Goal: Book appointment/travel/reservation

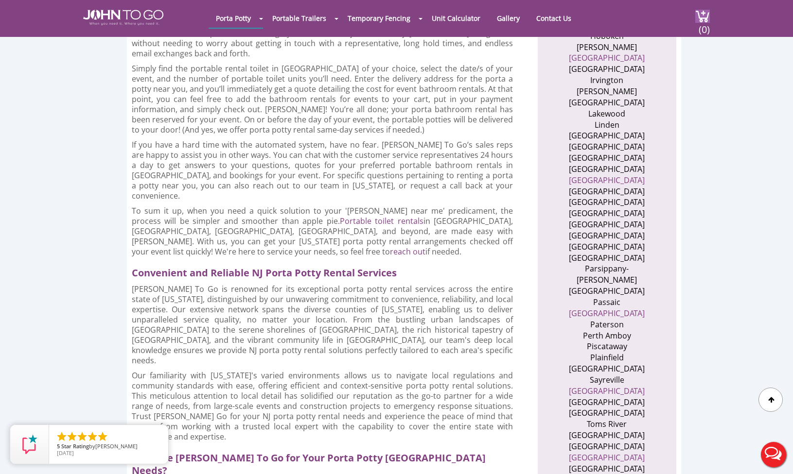
scroll to position [691, 0]
click at [621, 452] on link "Union County" at bounding box center [607, 457] width 76 height 11
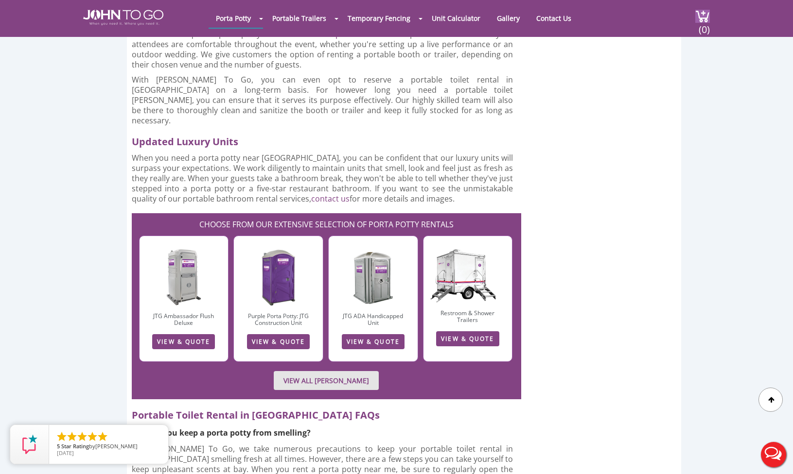
scroll to position [1233, 0]
click at [273, 334] on link "VIEW & QUOTE" at bounding box center [278, 341] width 63 height 15
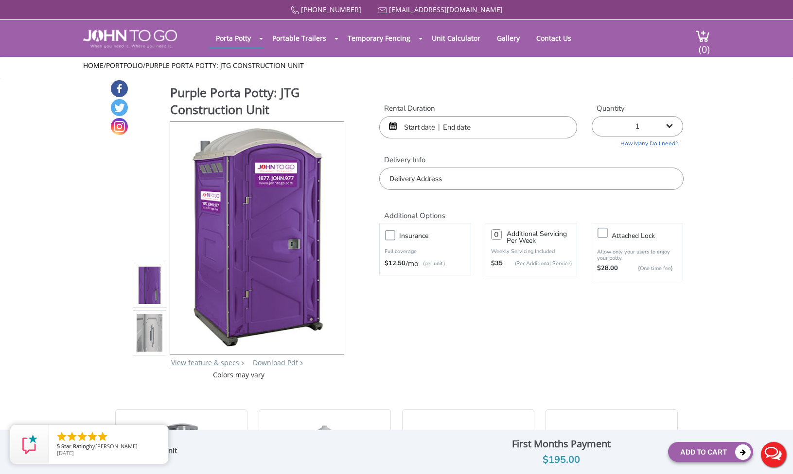
click at [510, 127] on input "text" at bounding box center [478, 127] width 198 height 22
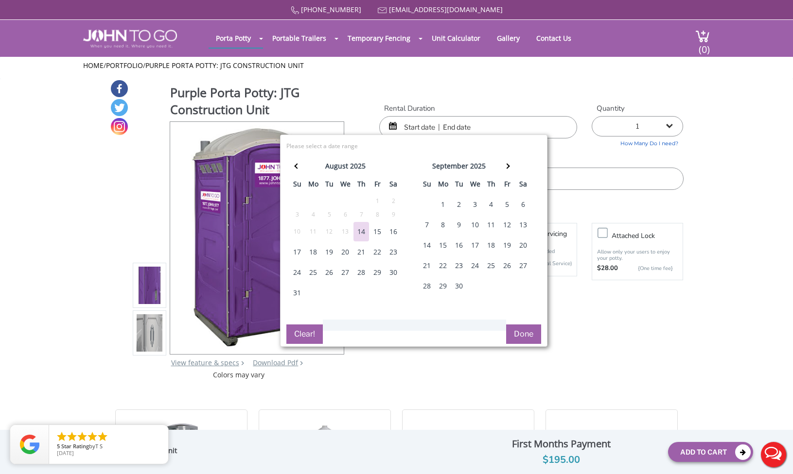
click at [378, 231] on div "15" at bounding box center [377, 231] width 16 height 19
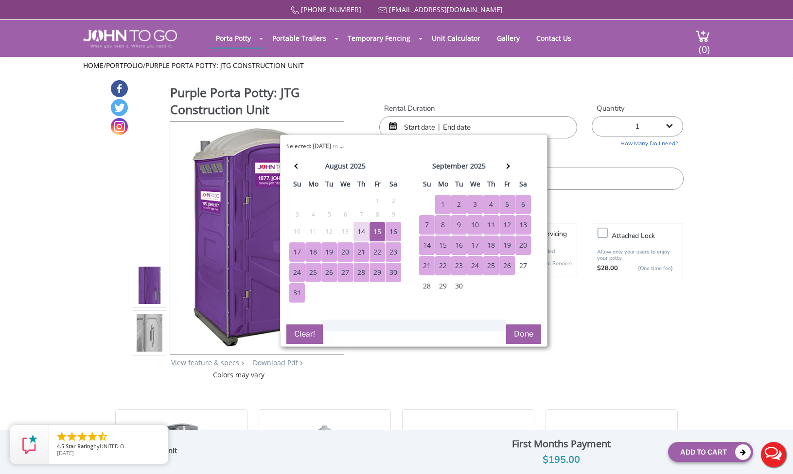
scroll to position [3, 0]
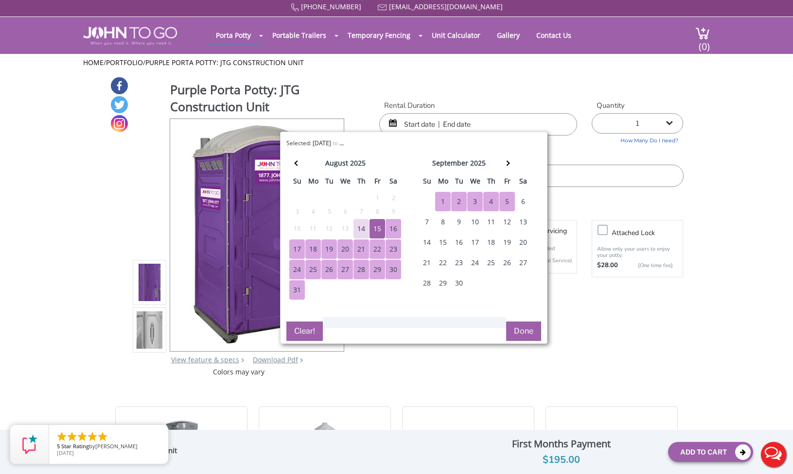
click at [507, 199] on div "5" at bounding box center [507, 201] width 16 height 19
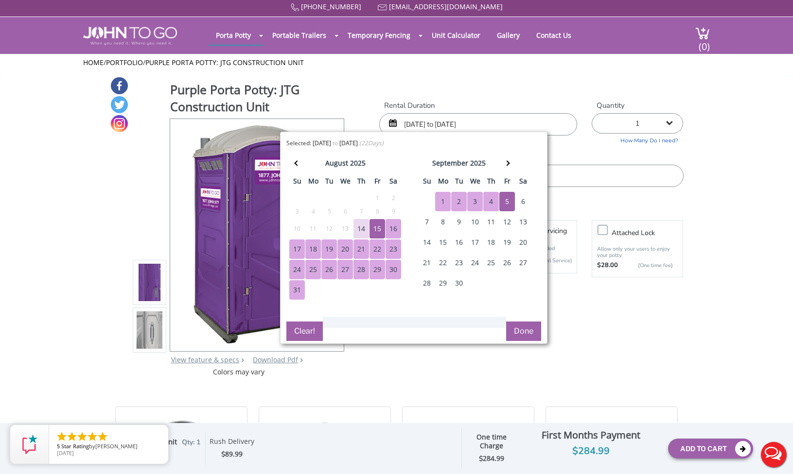
scroll to position [4, 0]
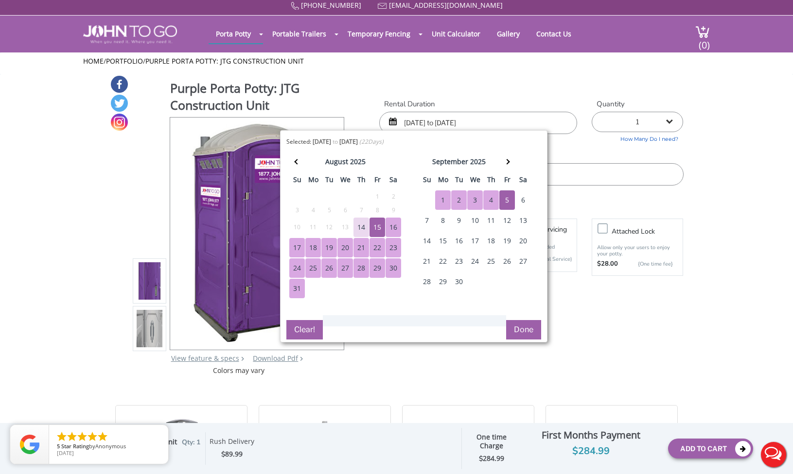
click at [505, 220] on div "12" at bounding box center [507, 220] width 16 height 19
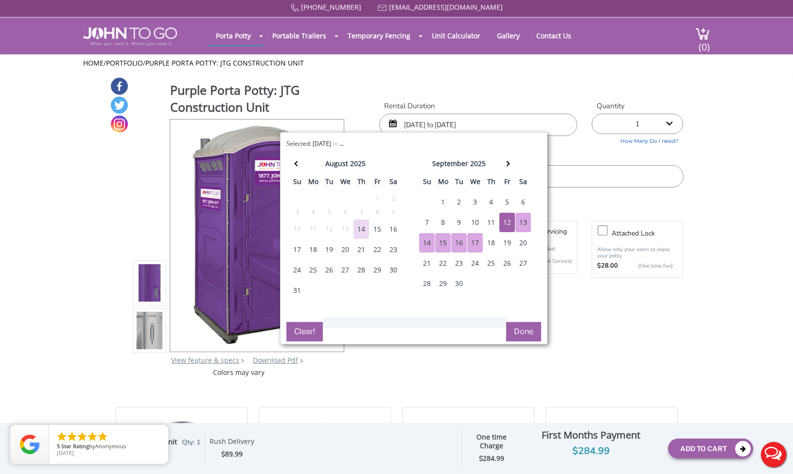
scroll to position [2, 0]
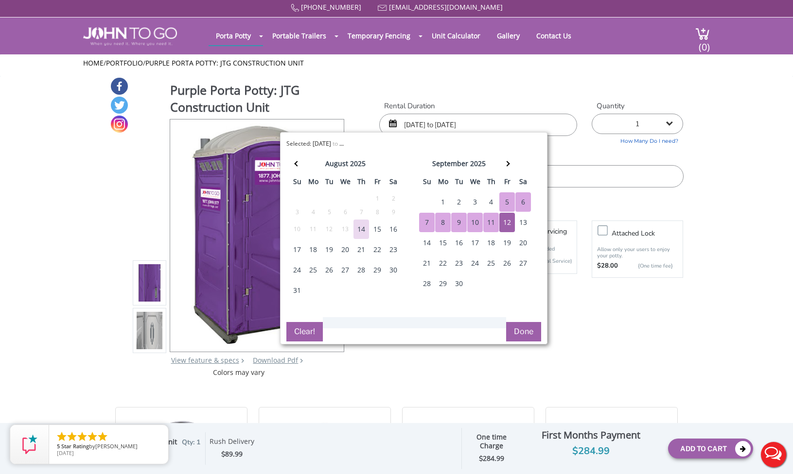
click at [491, 121] on input "[DATE] to [DATE]" at bounding box center [478, 125] width 198 height 22
drag, startPoint x: 495, startPoint y: 122, endPoint x: 454, endPoint y: 123, distance: 40.8
click at [454, 123] on input "[DATE] to [DATE]" at bounding box center [478, 125] width 198 height 22
click at [507, 225] on div "12" at bounding box center [507, 222] width 16 height 19
type input "[DATE] to [DATE]"
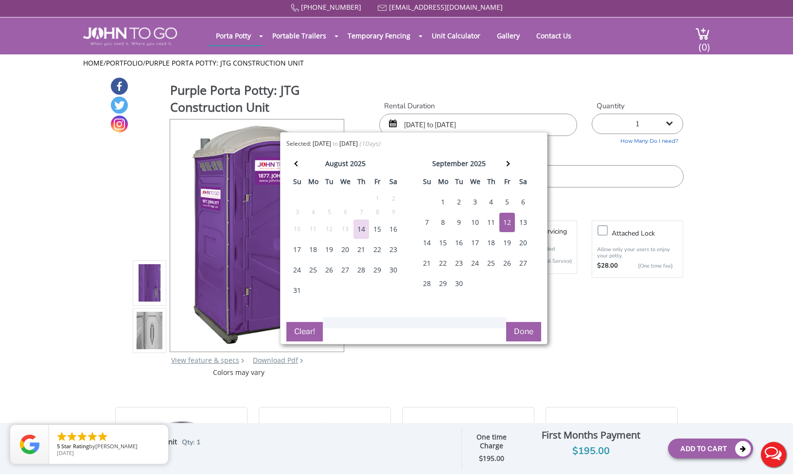
click at [296, 332] on button "Clear!" at bounding box center [304, 331] width 36 height 19
click at [378, 229] on div "15" at bounding box center [377, 229] width 16 height 19
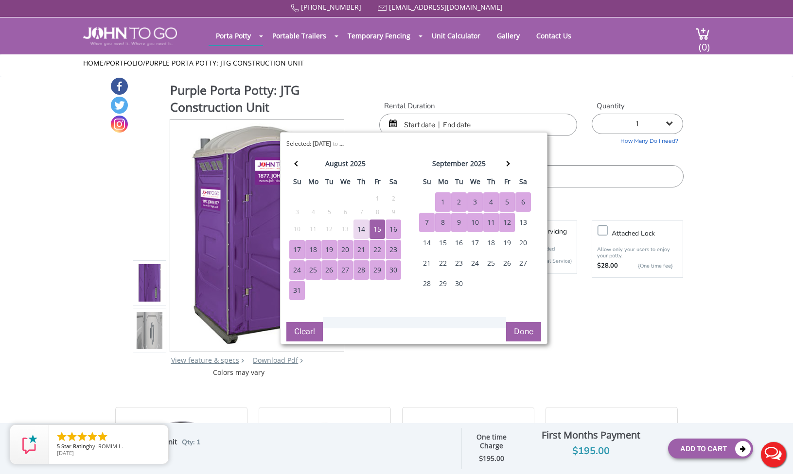
click at [507, 219] on div "12" at bounding box center [507, 222] width 16 height 19
type input "[DATE] to [DATE]"
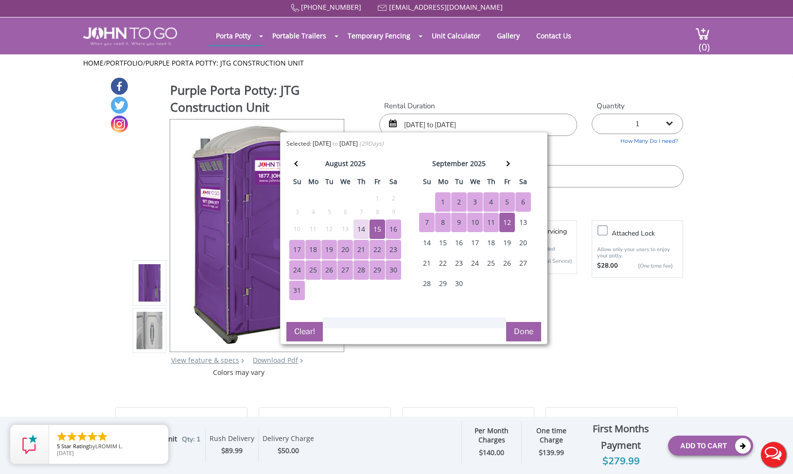
click at [521, 332] on button "Done" at bounding box center [523, 331] width 35 height 19
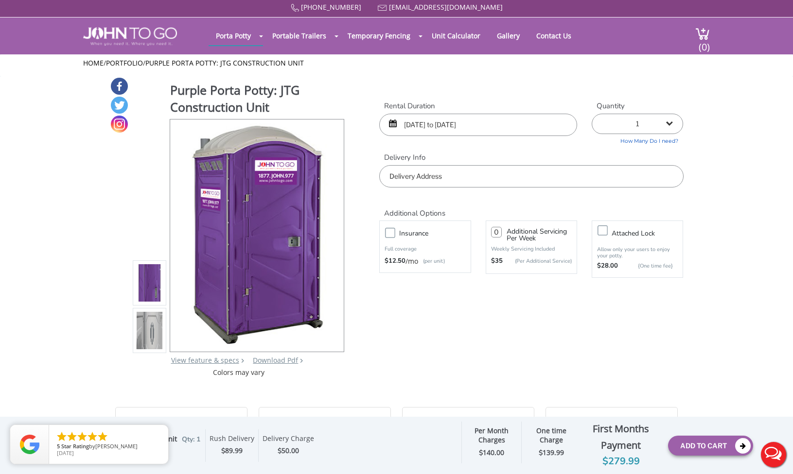
click at [454, 180] on input "text" at bounding box center [531, 176] width 304 height 22
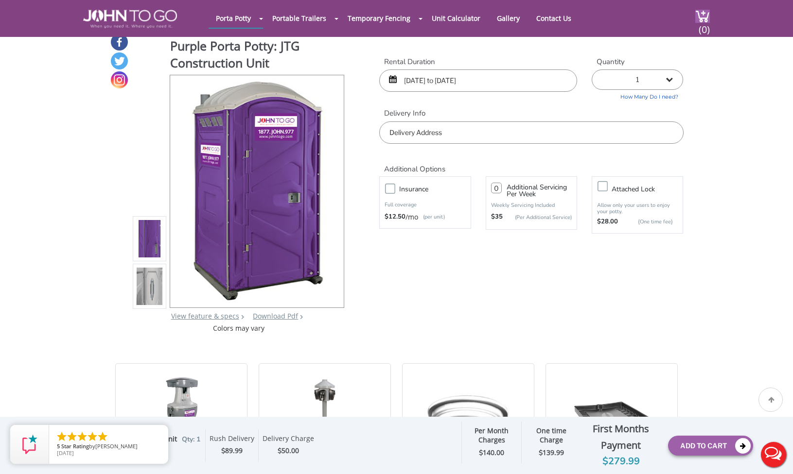
scroll to position [9, 0]
click at [430, 85] on div "[PHONE_NUMBER] [EMAIL_ADDRESS][DOMAIN_NAME] [GEOGRAPHIC_DATA] Portable Toilets …" at bounding box center [396, 234] width 793 height 487
click at [403, 79] on input "[DATE] to [DATE]" at bounding box center [478, 81] width 198 height 22
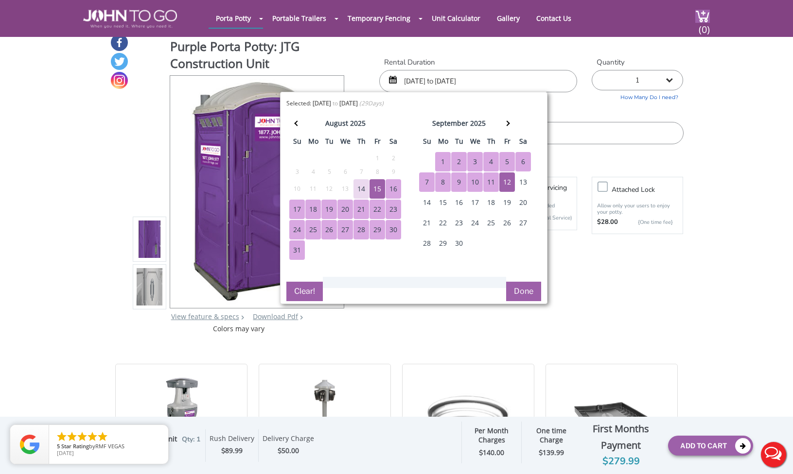
click at [309, 292] on button "Clear!" at bounding box center [304, 291] width 36 height 19
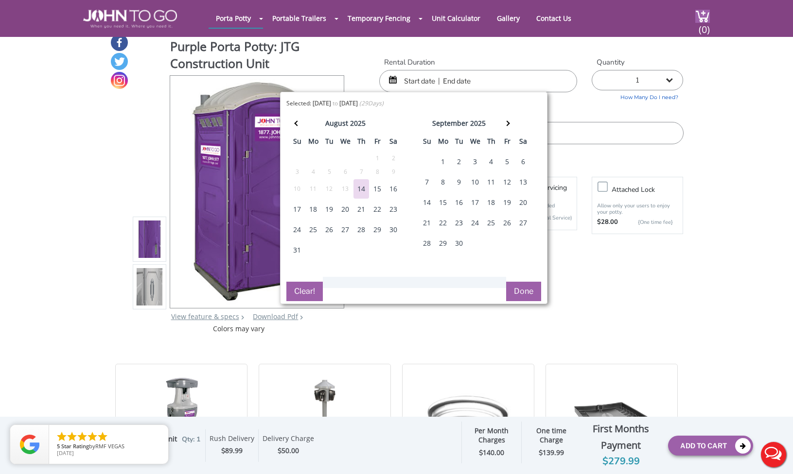
scroll to position [11, 0]
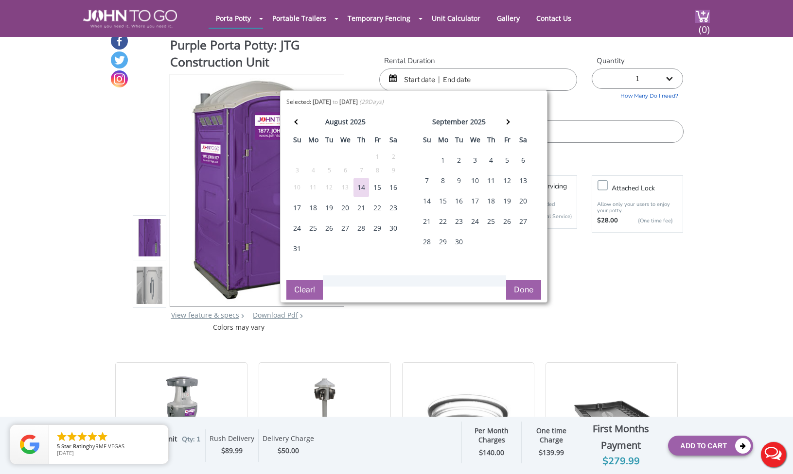
click at [315, 208] on div "18" at bounding box center [313, 207] width 16 height 19
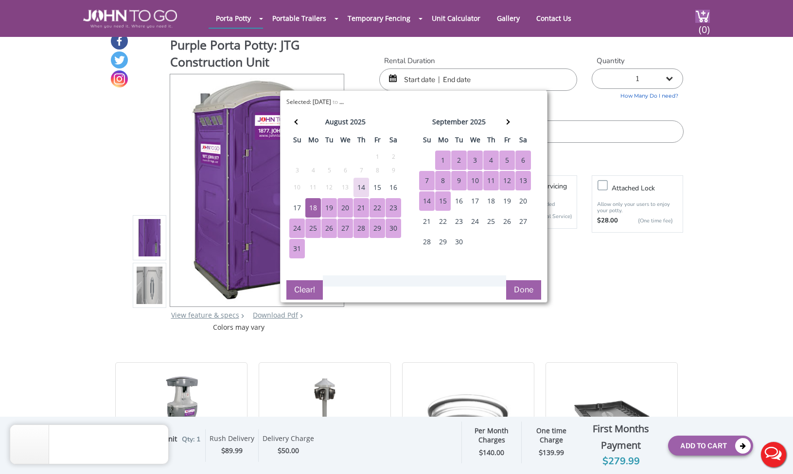
click at [444, 196] on div "15" at bounding box center [443, 200] width 16 height 19
type input "[DATE] to [DATE]"
click at [309, 295] on button "Clear!" at bounding box center [304, 289] width 36 height 19
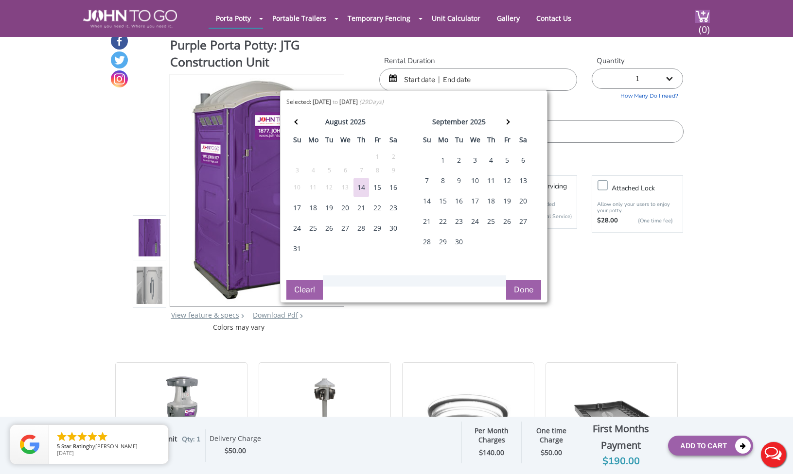
click at [313, 209] on div "18" at bounding box center [313, 207] width 16 height 19
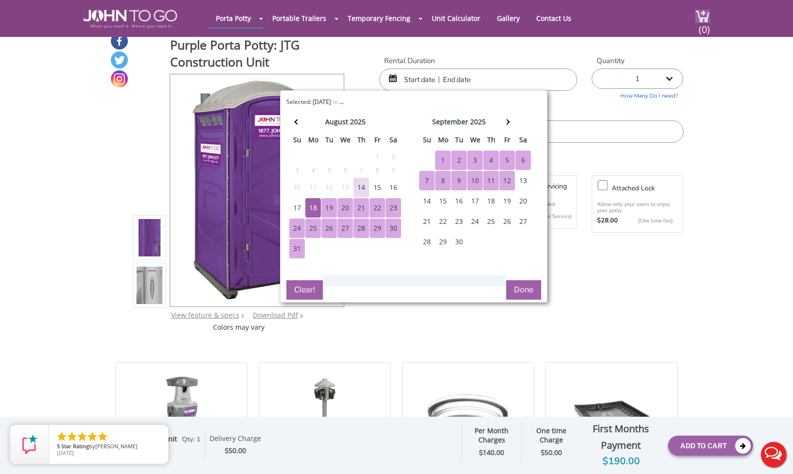
click at [508, 181] on div "12" at bounding box center [507, 180] width 16 height 19
type input "[DATE] to [DATE]"
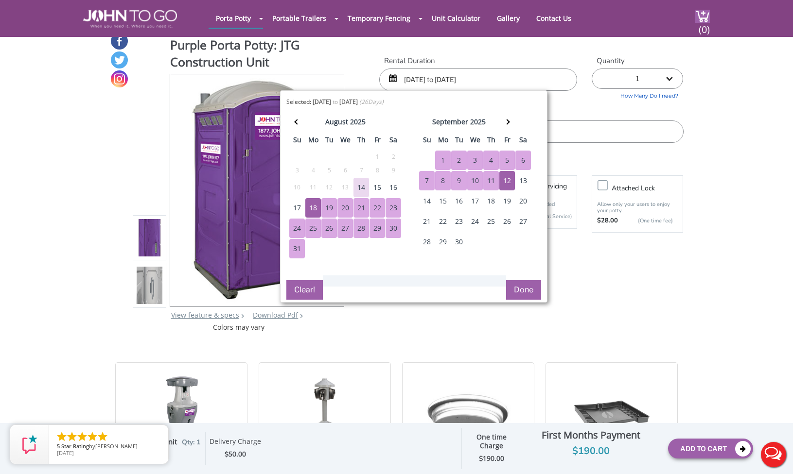
click at [523, 288] on button "Done" at bounding box center [523, 289] width 35 height 19
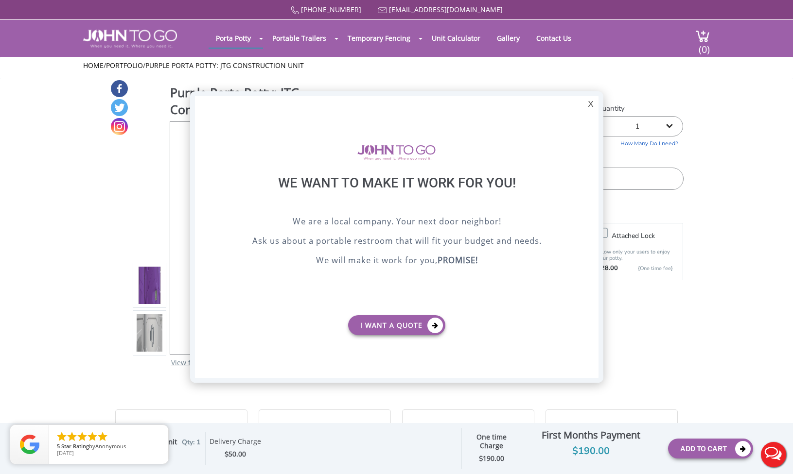
scroll to position [0, 0]
click at [587, 101] on div "X" at bounding box center [590, 104] width 15 height 17
